Goal: Transaction & Acquisition: Purchase product/service

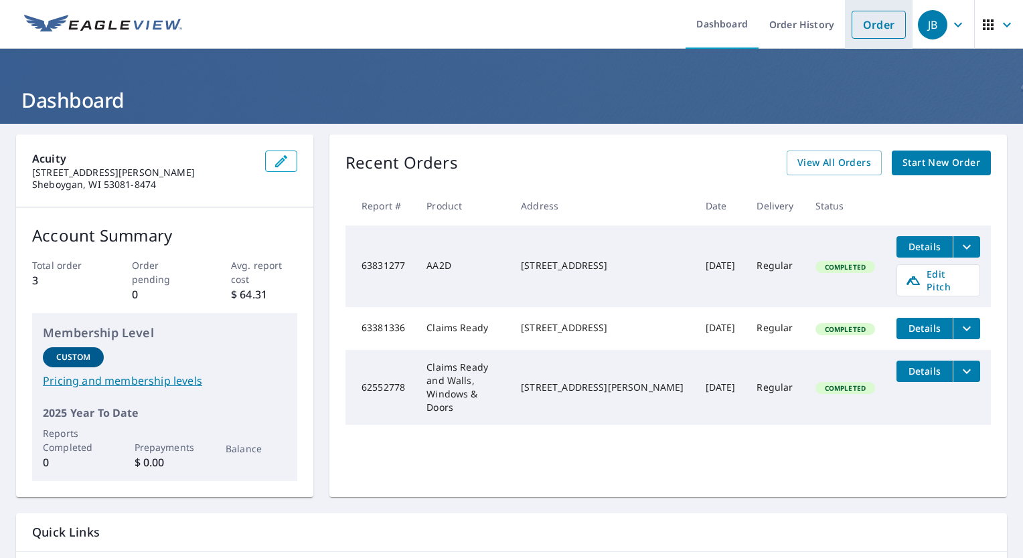
click at [858, 25] on link "Order" at bounding box center [879, 25] width 54 height 28
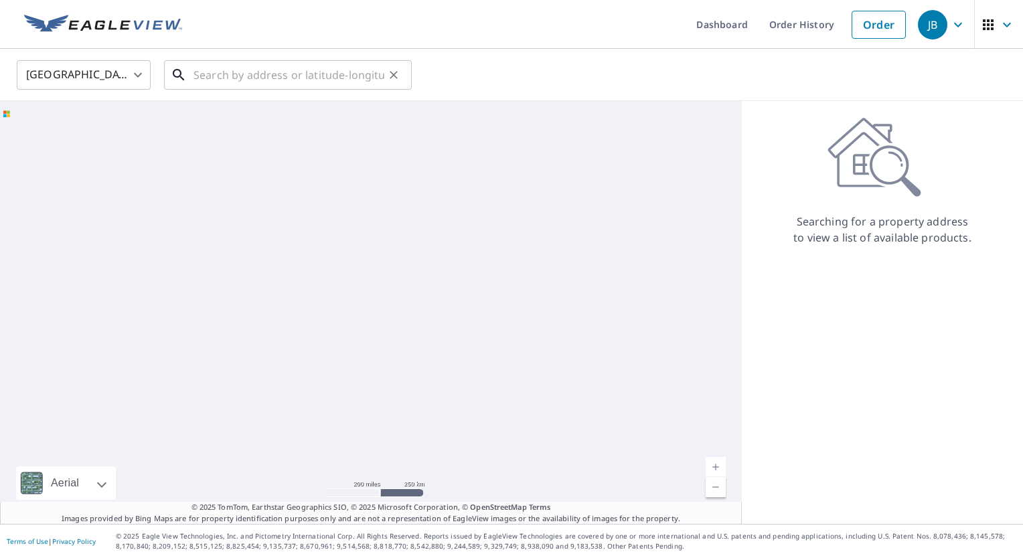
click at [228, 76] on input "text" at bounding box center [288, 74] width 191 height 37
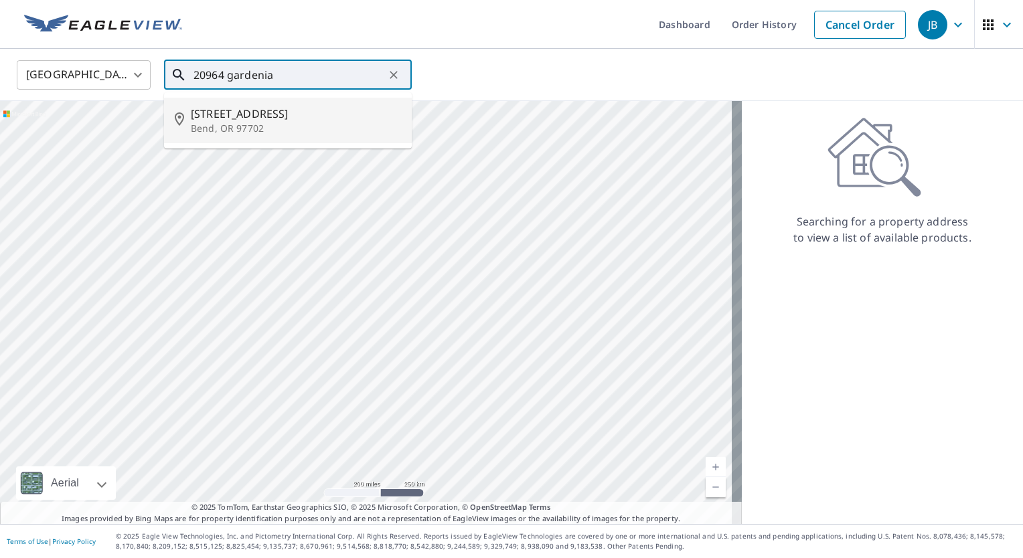
click at [224, 120] on span "[STREET_ADDRESS]" at bounding box center [296, 114] width 210 height 16
type input "[STREET_ADDRESS]"
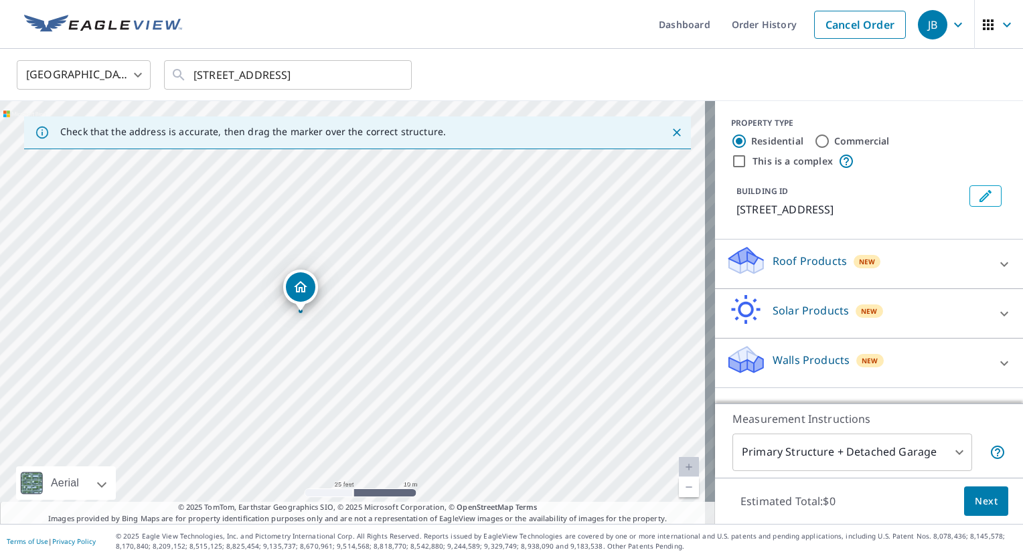
click at [996, 266] on icon at bounding box center [1004, 264] width 16 height 16
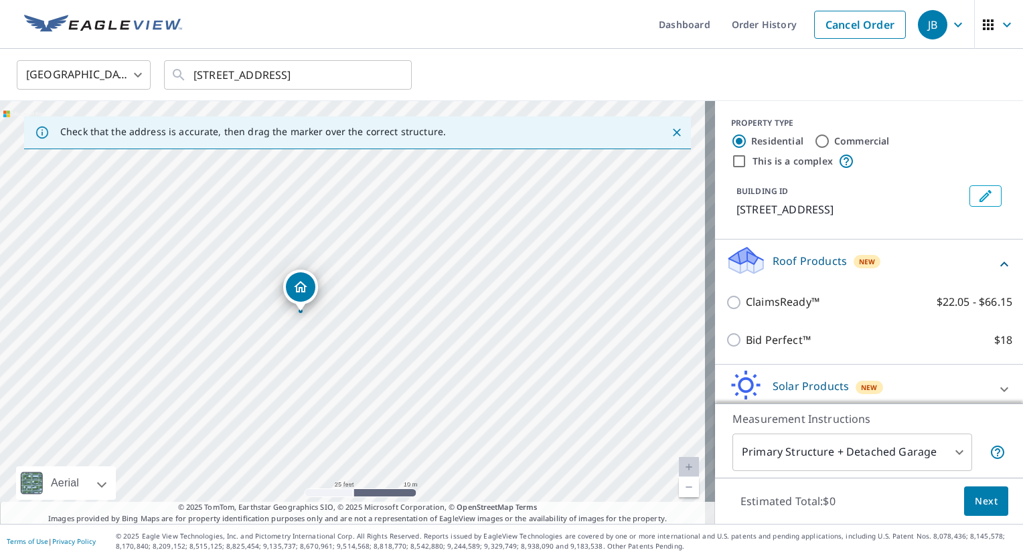
scroll to position [59, 0]
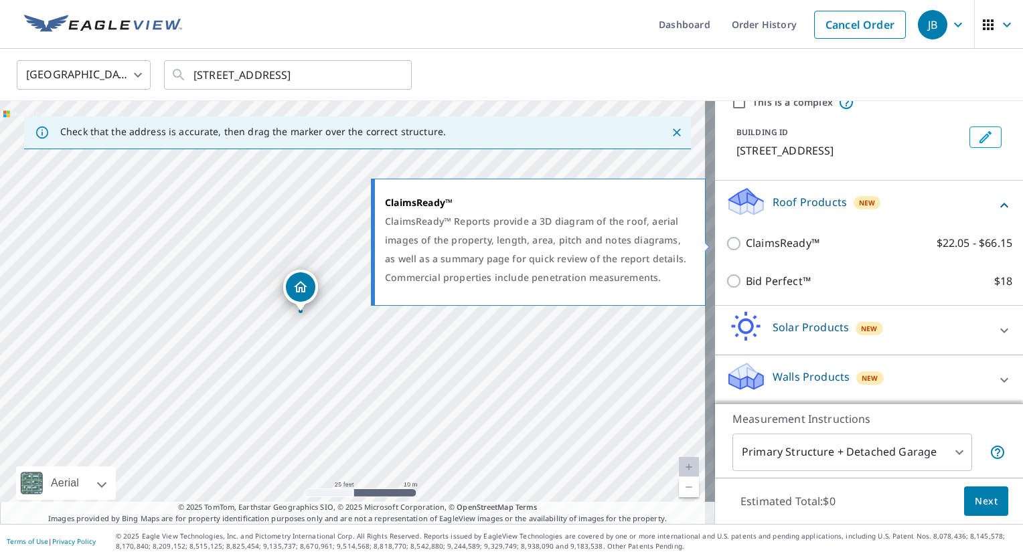
click at [793, 244] on p "ClaimsReady™" at bounding box center [783, 243] width 74 height 17
click at [746, 244] on input "ClaimsReady™ $22.05 - $66.15" at bounding box center [736, 244] width 20 height 16
checkbox input "true"
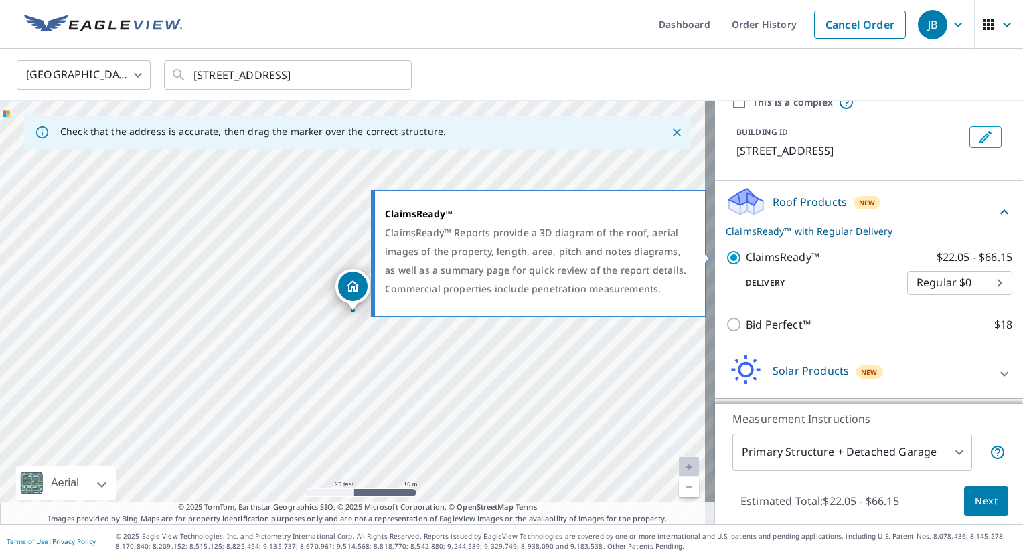
scroll to position [102, 0]
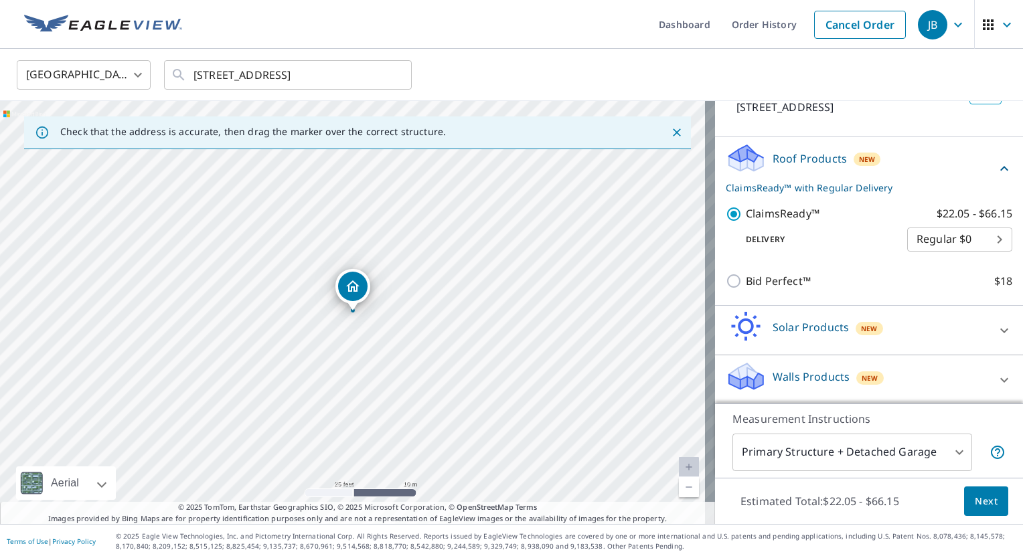
click at [977, 510] on button "Next" at bounding box center [986, 502] width 44 height 30
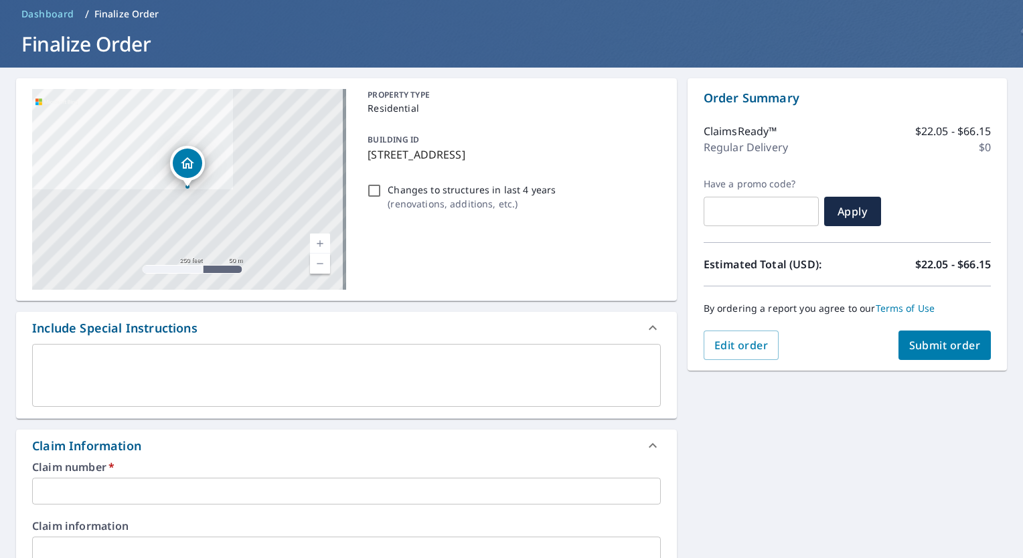
scroll to position [134, 0]
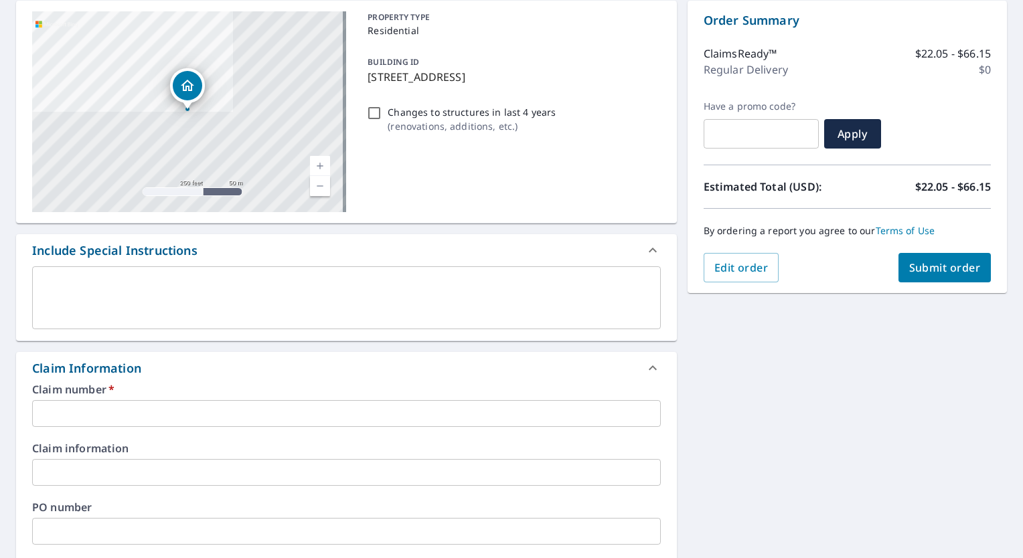
click at [196, 408] on input "text" at bounding box center [346, 413] width 629 height 27
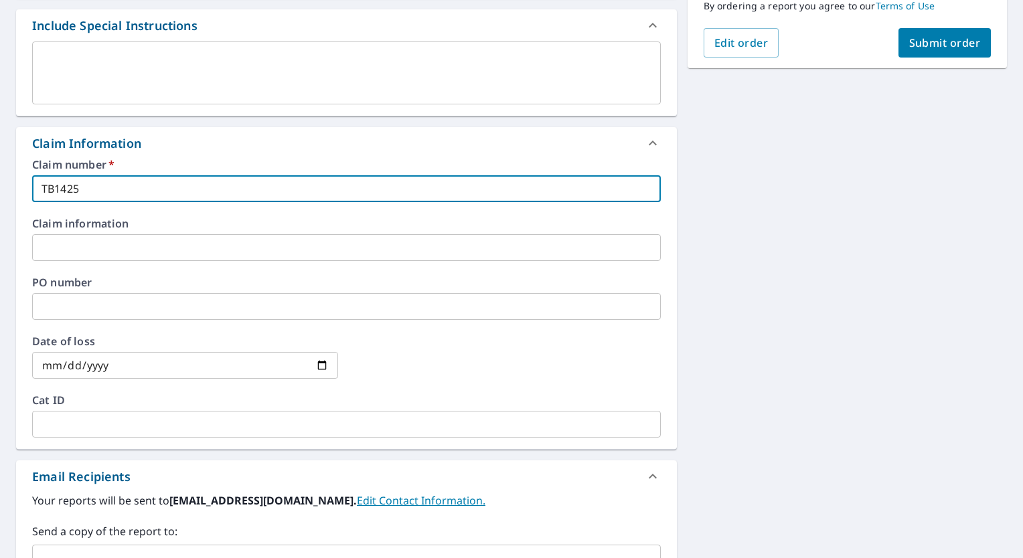
scroll to position [402, 0]
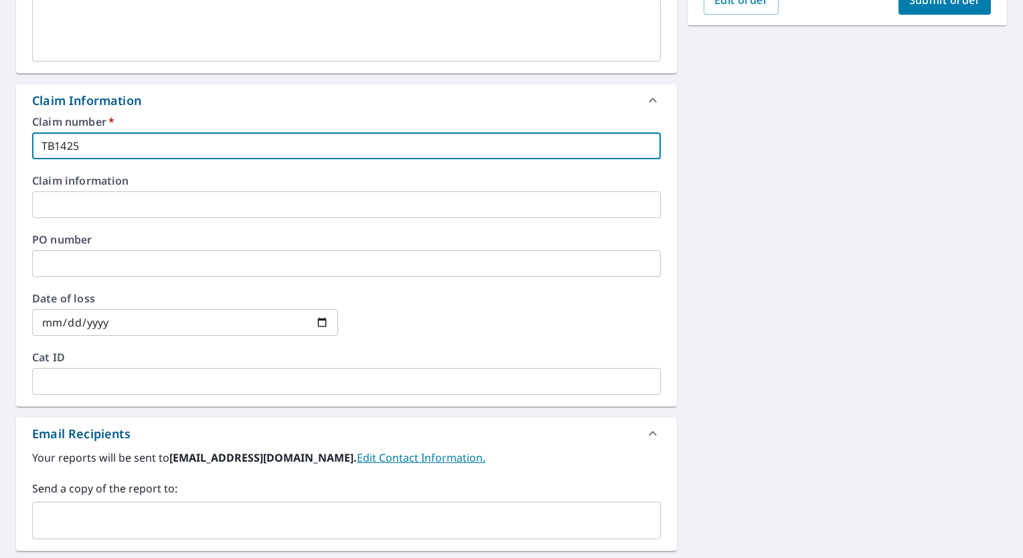
type input "TB1425"
click at [92, 321] on input "date" at bounding box center [185, 322] width 306 height 27
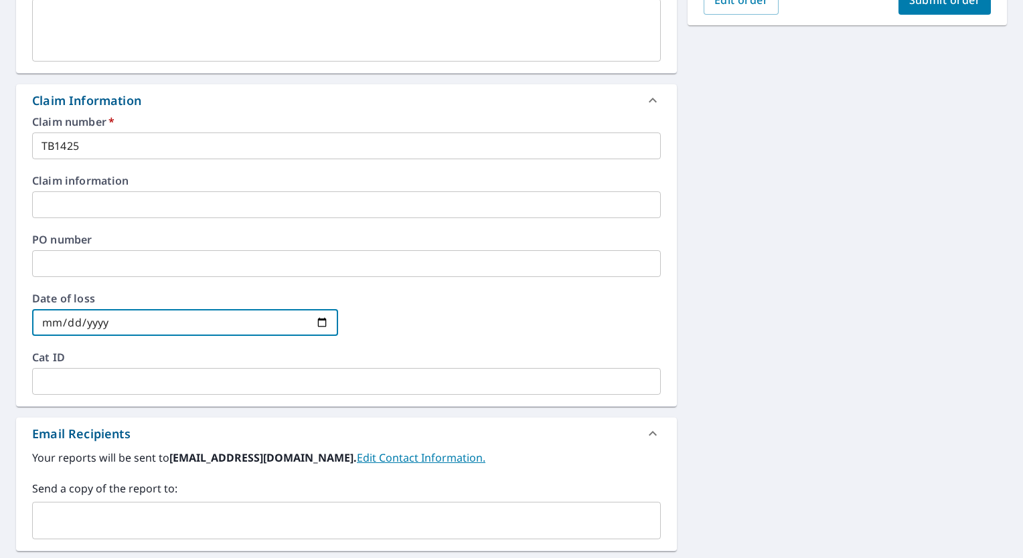
click at [118, 321] on input "date" at bounding box center [185, 322] width 306 height 27
click at [56, 315] on input "date" at bounding box center [185, 322] width 306 height 27
type input "[DATE]"
click at [491, 321] on div at bounding box center [507, 322] width 306 height 59
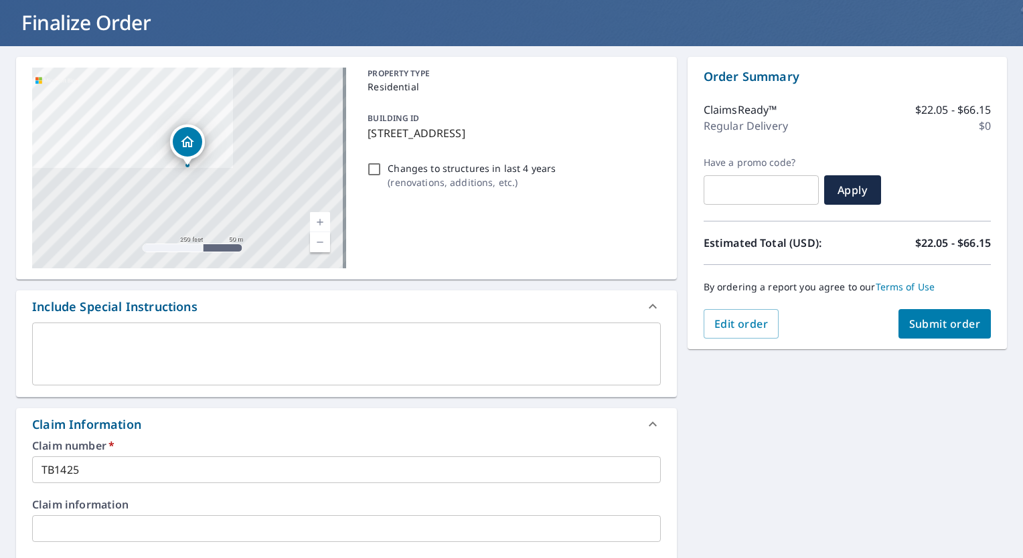
scroll to position [45, 0]
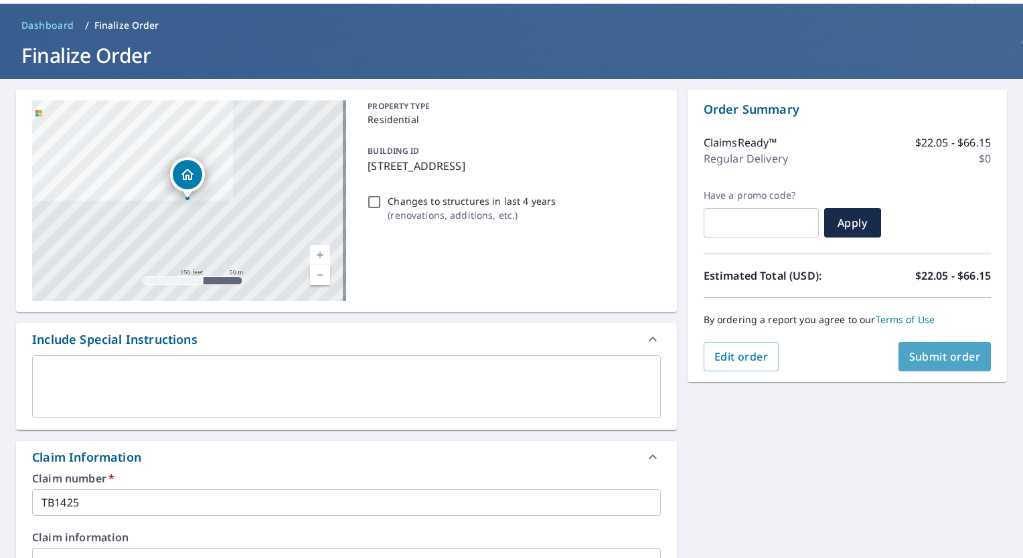
click at [911, 349] on span "Submit order" at bounding box center [945, 356] width 72 height 15
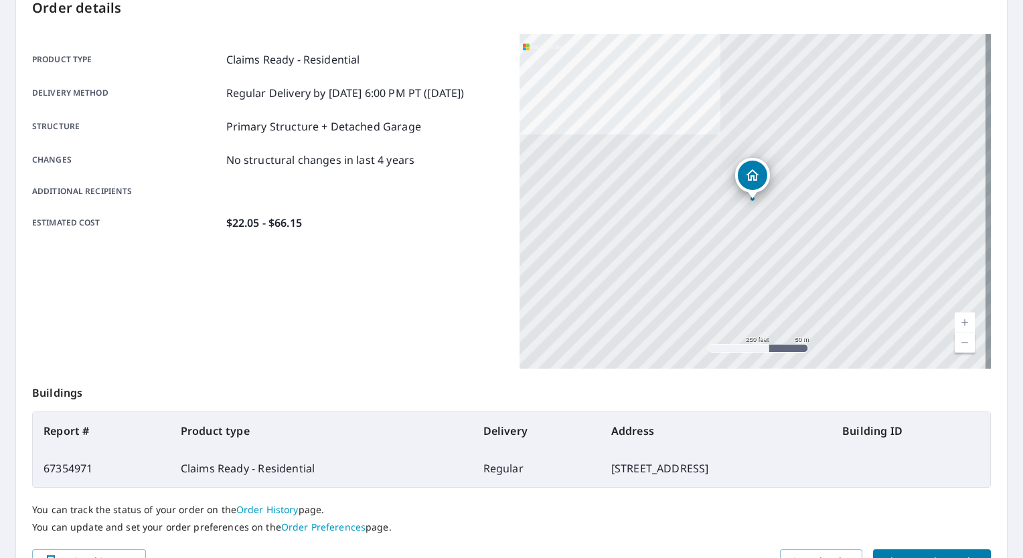
scroll to position [94, 0]
